Goal: Find contact information: Obtain details needed to contact an individual or organization

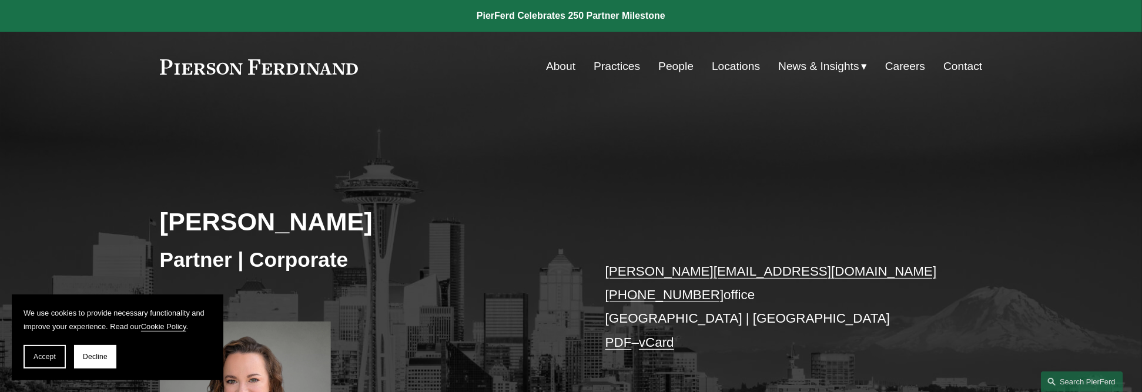
scroll to position [98, 0]
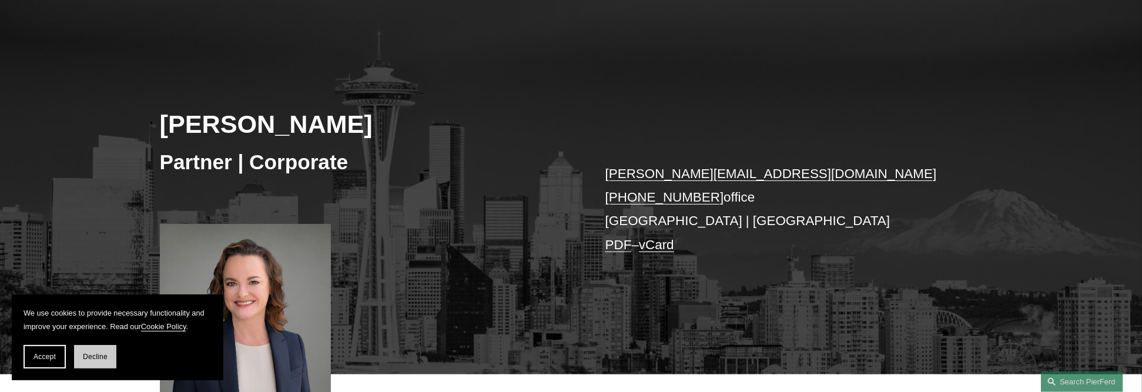
click at [101, 355] on span "Decline" at bounding box center [95, 357] width 25 height 8
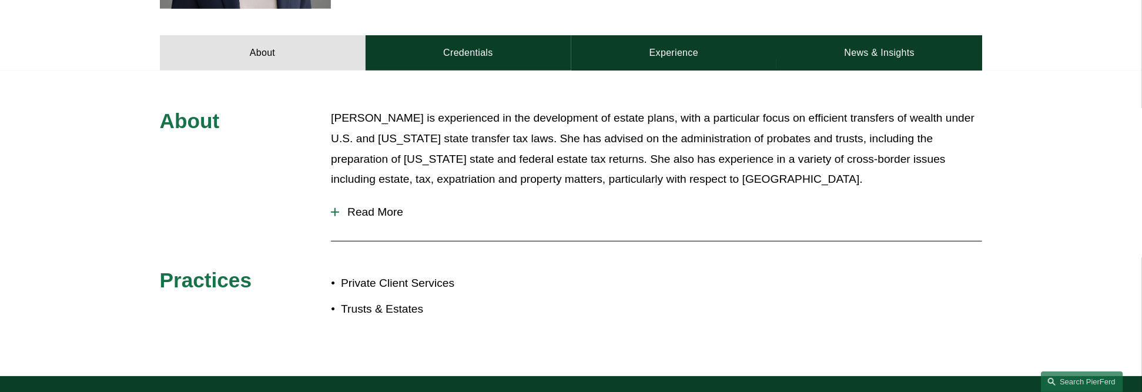
scroll to position [489, 0]
click at [396, 209] on span "Read More" at bounding box center [660, 212] width 643 height 13
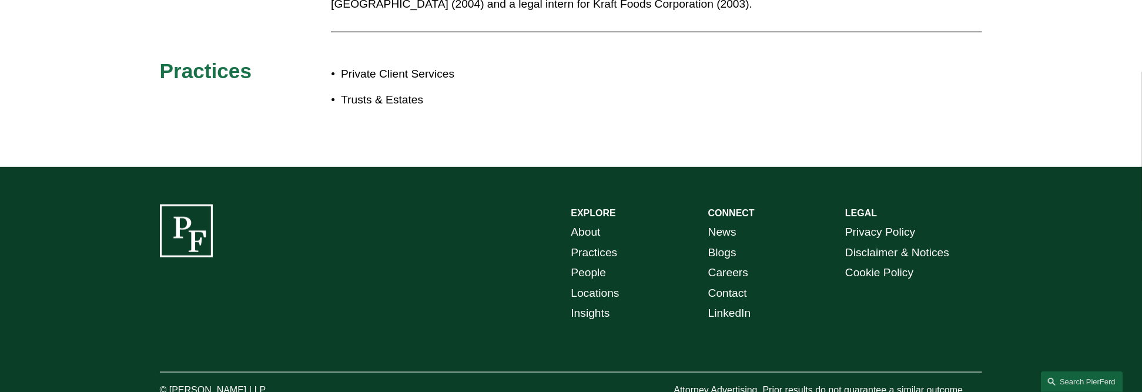
scroll to position [829, 0]
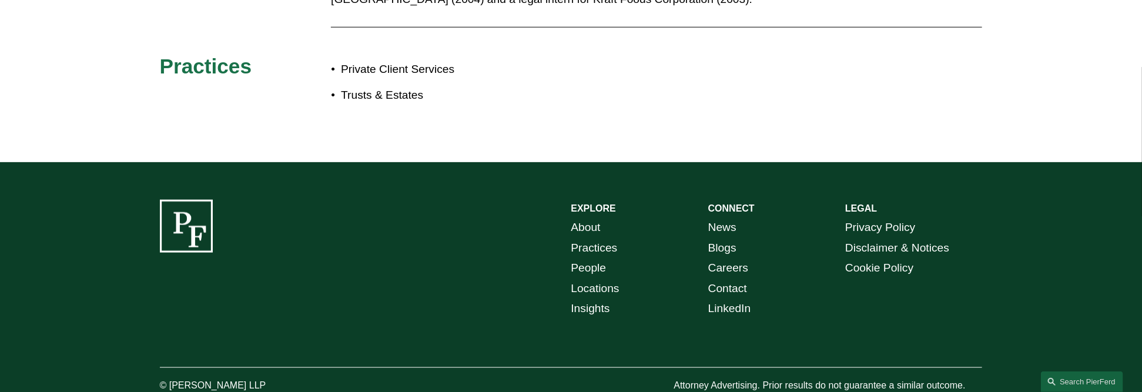
drag, startPoint x: 281, startPoint y: 336, endPoint x: 170, endPoint y: 351, distance: 111.4
click at [170, 377] on div "© [PERSON_NAME] LLP" at bounding box center [246, 386] width 172 height 18
copy p "[PERSON_NAME] LLP"
click at [593, 279] on link "Locations" at bounding box center [595, 289] width 48 height 21
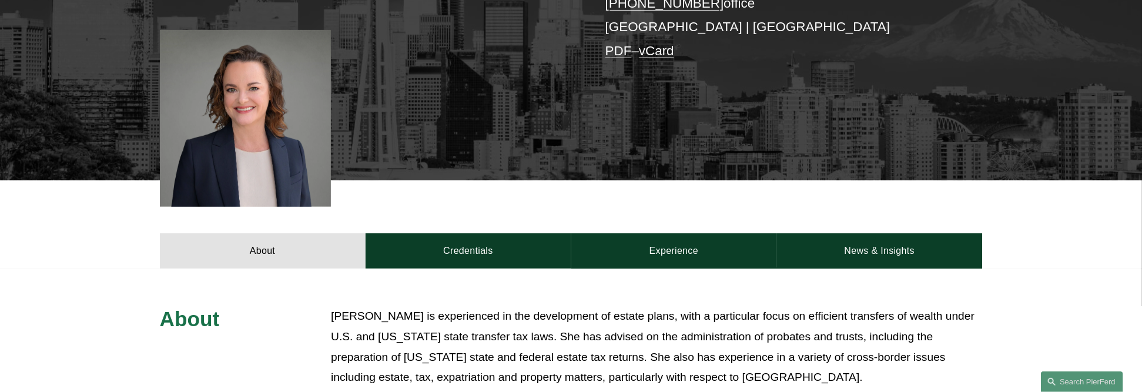
scroll to position [242, 0]
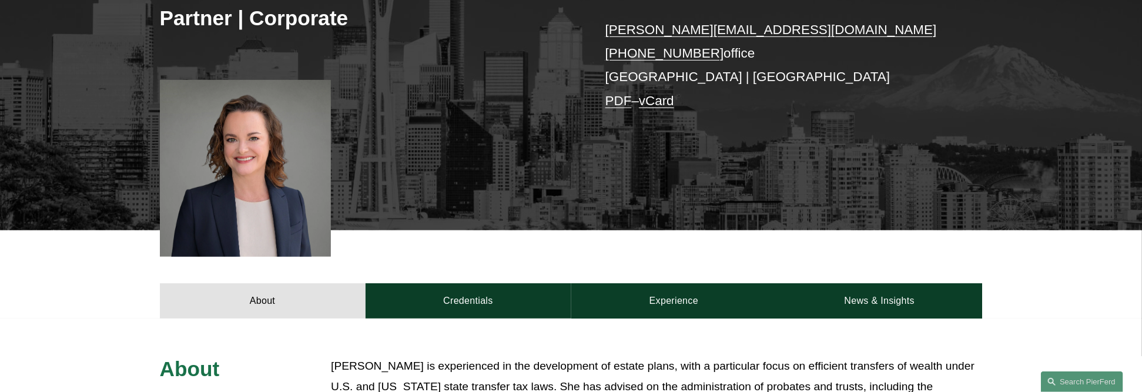
click at [629, 76] on p "kristina.ash@pierferd.com +1.425.216.9630 office Seattle | Bellevue PDF – vCard" at bounding box center [776, 65] width 343 height 95
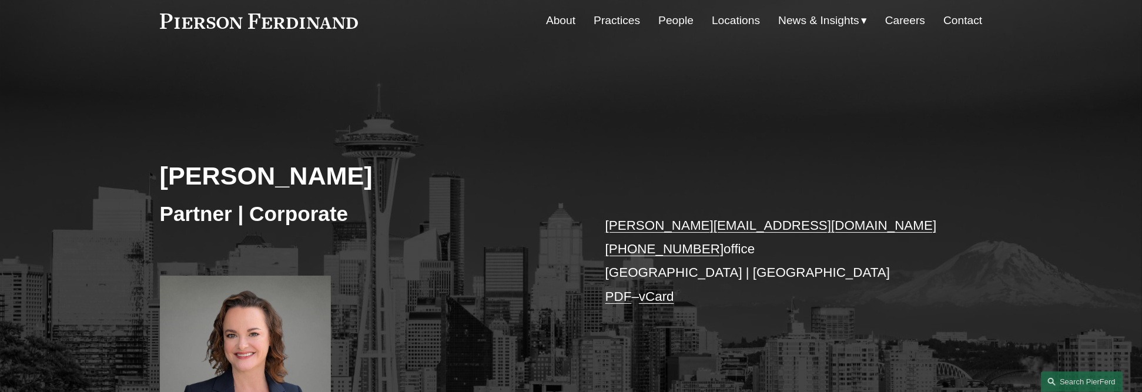
click at [732, 19] on link "Locations" at bounding box center [736, 20] width 48 height 22
drag, startPoint x: 743, startPoint y: 245, endPoint x: 626, endPoint y: 242, distance: 117.0
click at [626, 242] on p "kristina.ash@pierferd.com +1.425.216.9630 office Seattle | Bellevue PDF – vCard" at bounding box center [776, 261] width 343 height 95
copy p "425.216.9630 office"
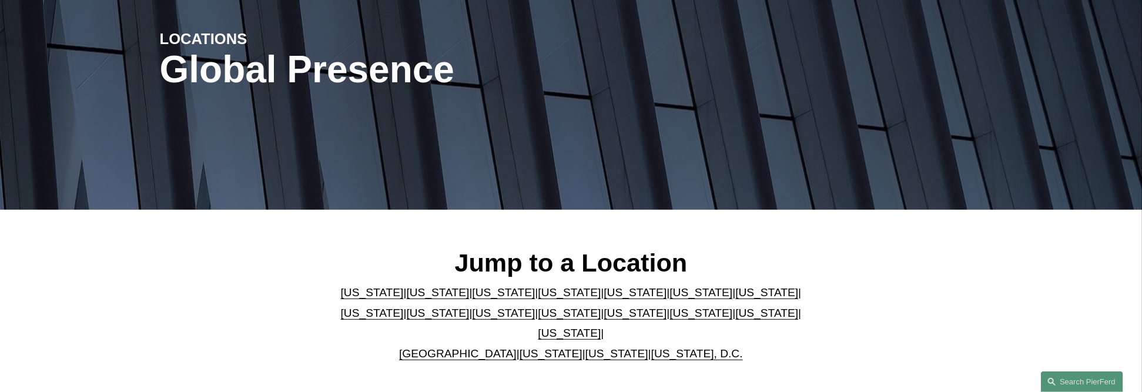
scroll to position [294, 0]
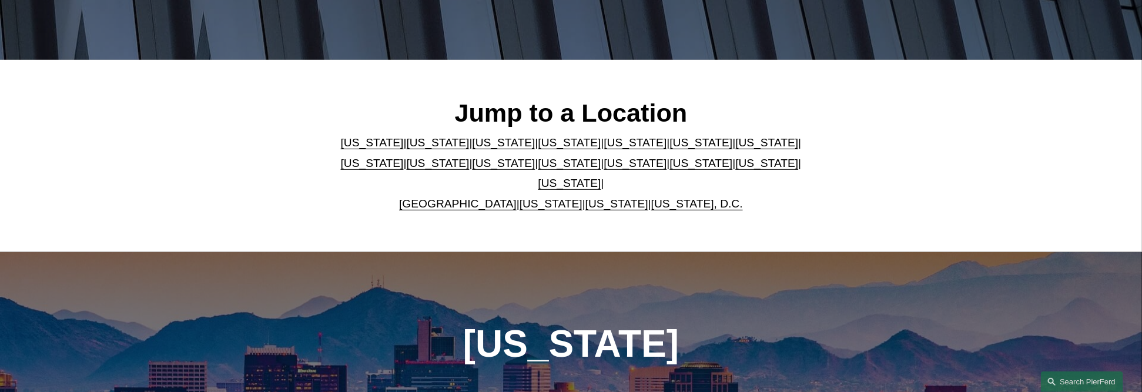
click at [592, 197] on link "[US_STATE]" at bounding box center [616, 203] width 63 height 12
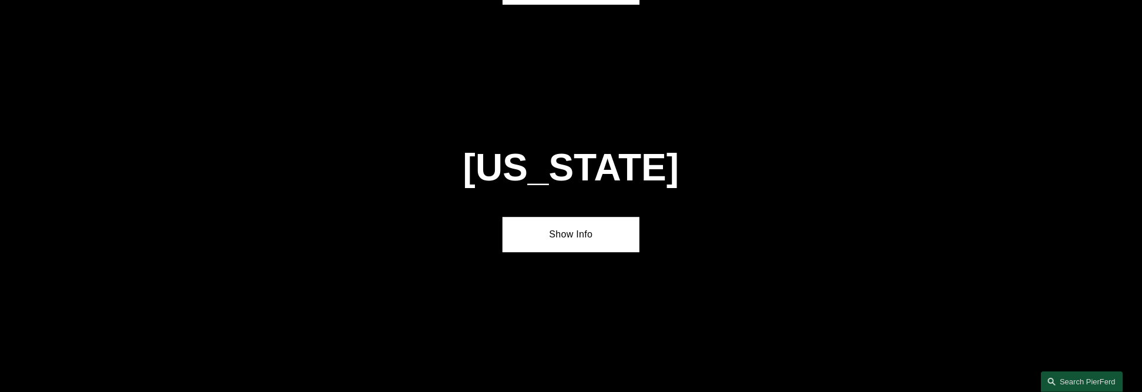
scroll to position [4746, 0]
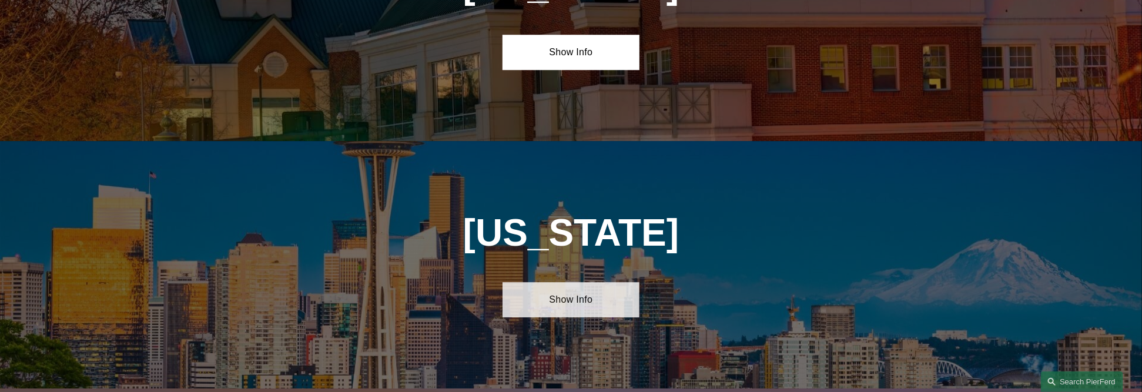
click at [536, 282] on link "Show Info" at bounding box center [570, 299] width 137 height 35
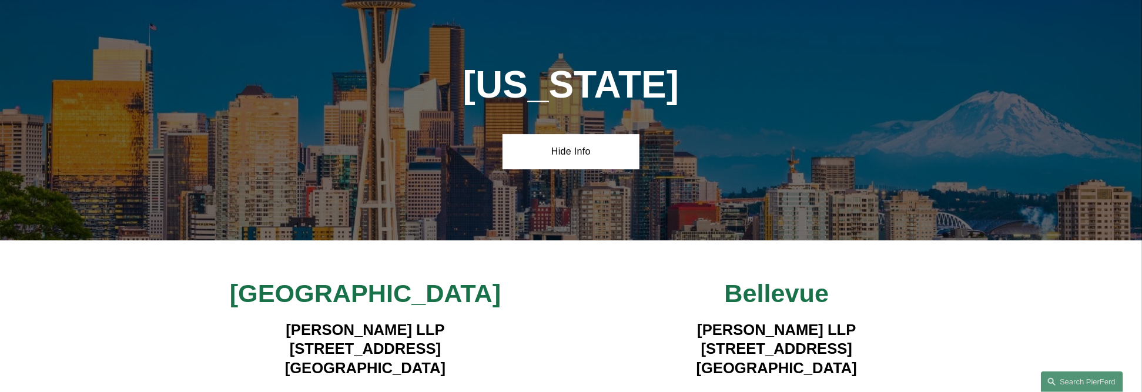
scroll to position [4941, 0]
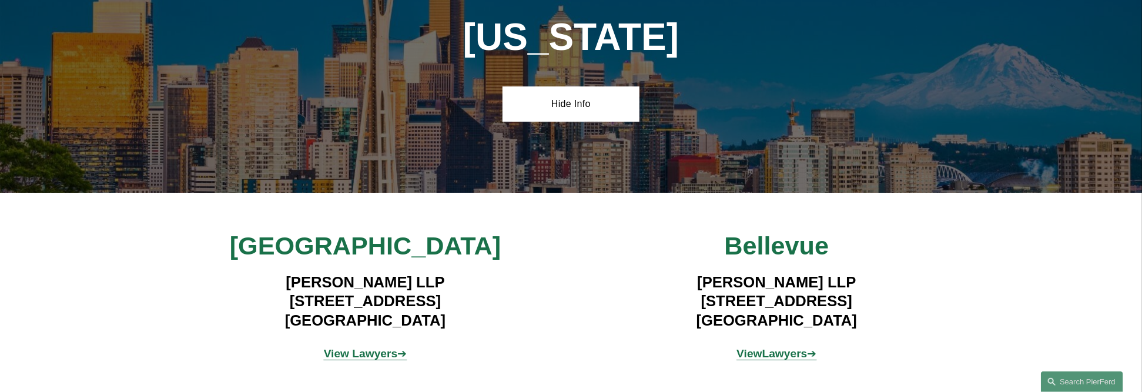
drag, startPoint x: 860, startPoint y: 160, endPoint x: 708, endPoint y: 151, distance: 152.5
click at [708, 273] on h4 "[PERSON_NAME] LLP [STREET_ADDRESS]" at bounding box center [776, 301] width 343 height 57
copy h4 "[STREET_ADDRESS]"
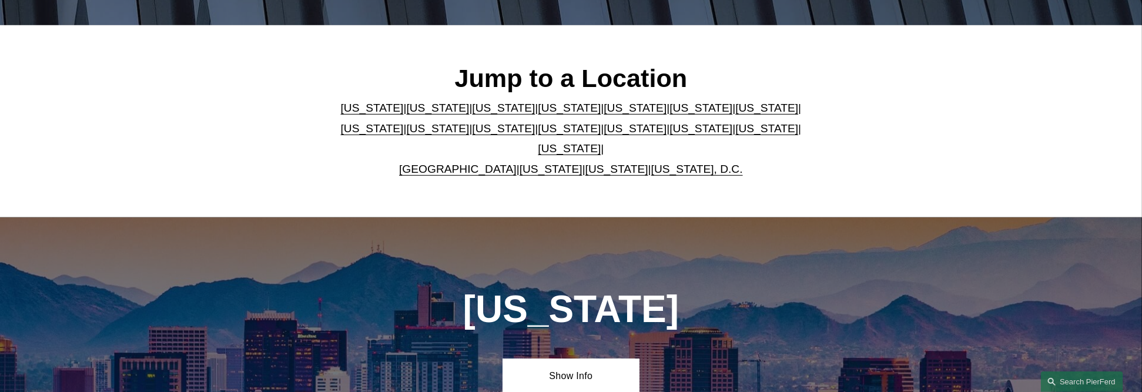
scroll to position [294, 0]
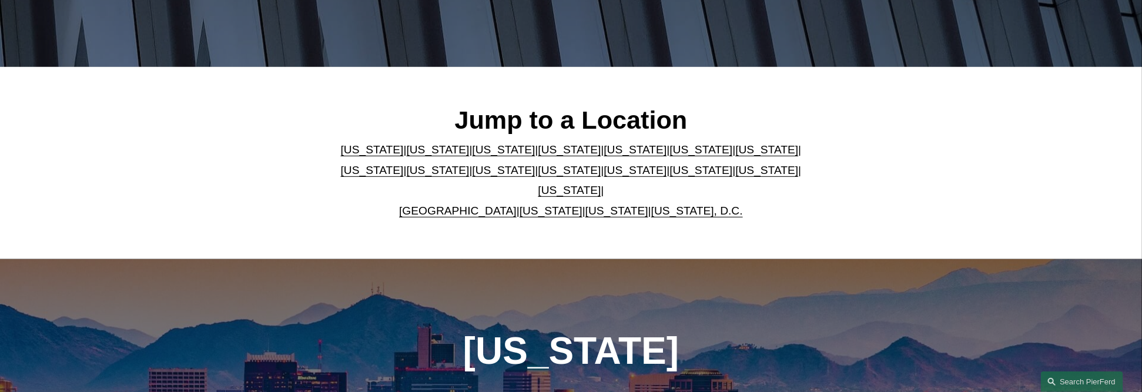
scroll to position [294, 0]
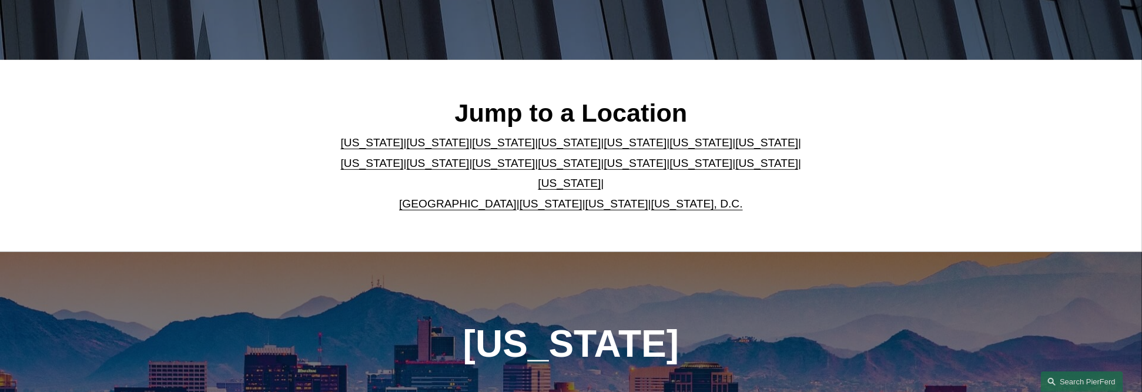
click at [616, 197] on link "[US_STATE]" at bounding box center [616, 203] width 63 height 12
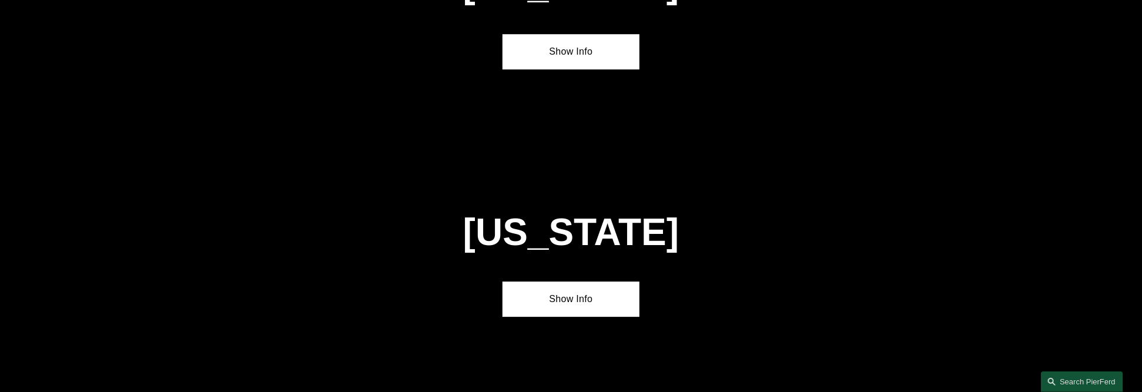
scroll to position [4746, 0]
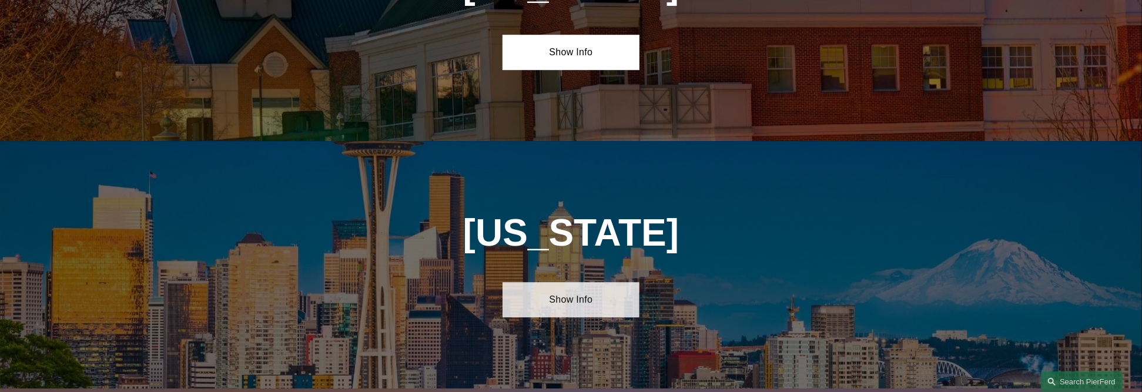
click at [602, 282] on link "Show Info" at bounding box center [570, 299] width 137 height 35
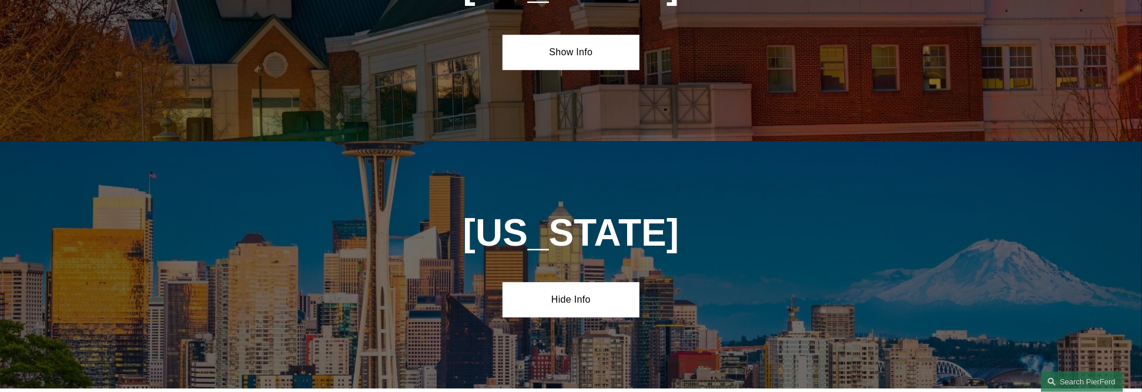
scroll to position [4843, 0]
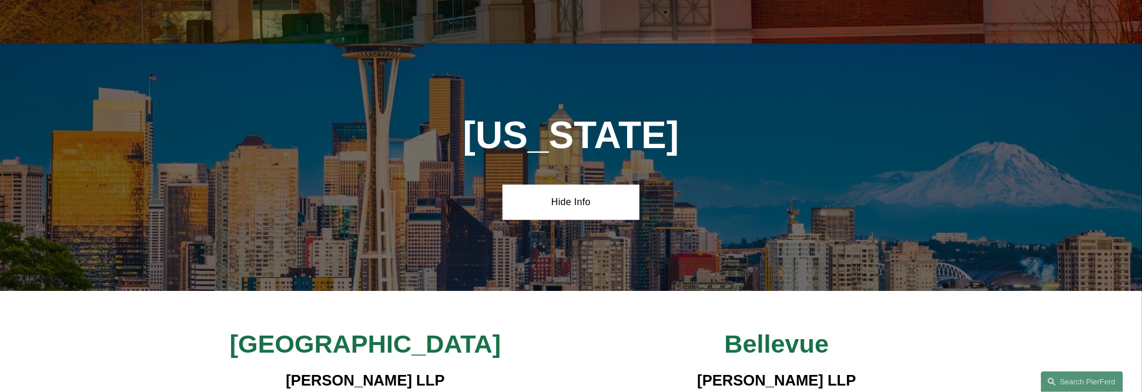
drag, startPoint x: 485, startPoint y: 261, endPoint x: 240, endPoint y: 257, distance: 245.1
click at [240, 371] on h4 "Pierson Ferdinand LLP 450 Alaskan Way South, Suite 200 Seattle, WA 98104" at bounding box center [365, 399] width 343 height 57
copy h4 "[STREET_ADDRESS]"
click at [311, 371] on h4 "Pierson Ferdinand LLP 450 Alaskan Way South, Suite 200 Seattle, WA 98104" at bounding box center [365, 399] width 343 height 57
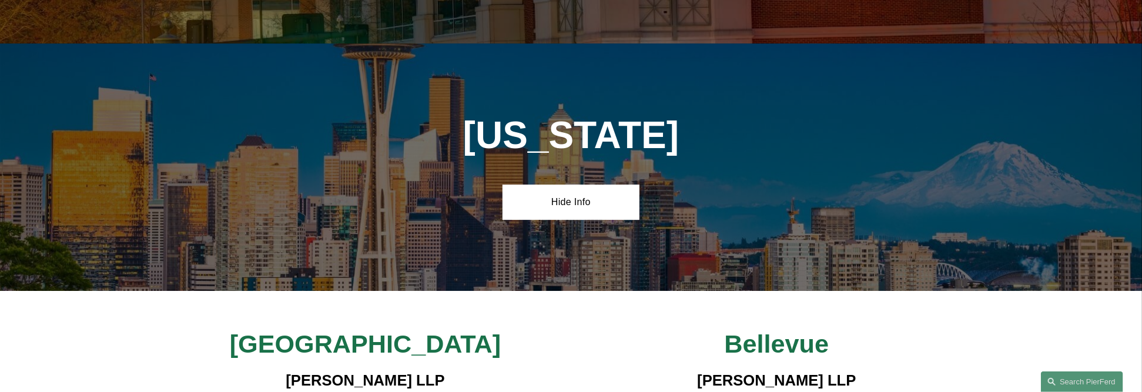
copy h4 "[GEOGRAPHIC_DATA]"
click at [405, 371] on h4 "Pierson Ferdinand LLP 450 Alaskan Way South, Suite 200 Seattle, WA 98104" at bounding box center [365, 399] width 343 height 57
click at [407, 371] on h4 "Pierson Ferdinand LLP 450 Alaskan Way South, Suite 200 Seattle, WA 98104" at bounding box center [365, 399] width 343 height 57
copy h4 "98104"
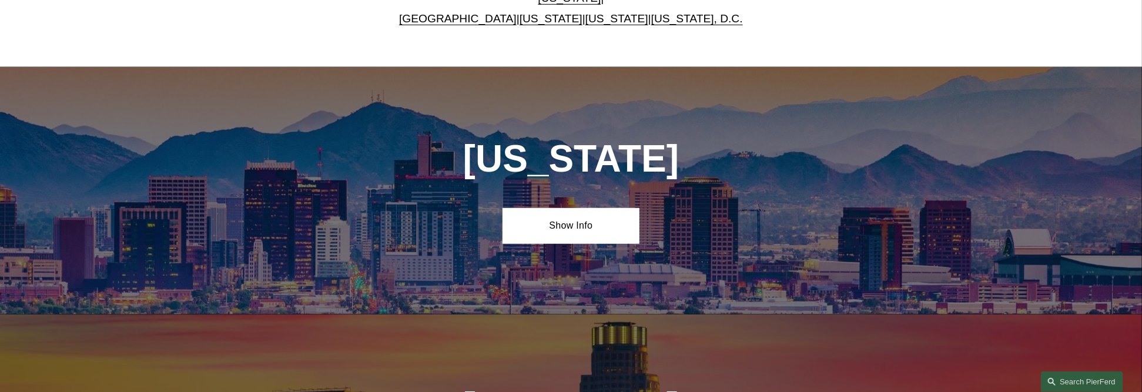
scroll to position [294, 0]
